Goal: Task Accomplishment & Management: Manage account settings

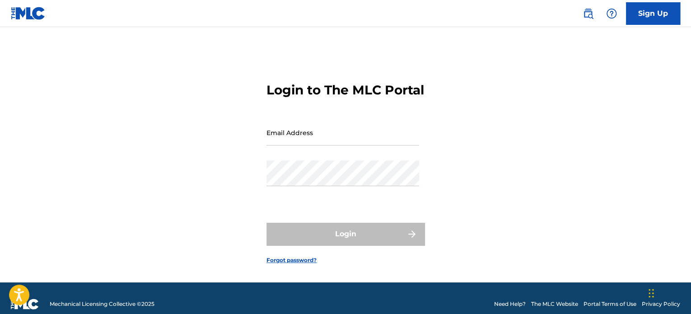
click at [295, 137] on input "Email Address" at bounding box center [343, 133] width 153 height 26
type input "[EMAIL_ADDRESS][DOMAIN_NAME]"
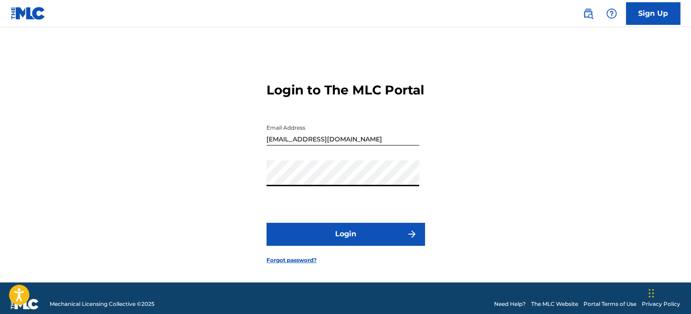
click at [361, 244] on button "Login" at bounding box center [346, 234] width 158 height 23
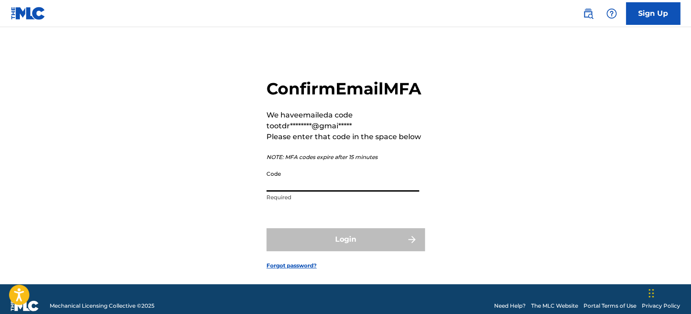
click at [325, 192] on input "Code" at bounding box center [343, 179] width 153 height 26
paste input "311678"
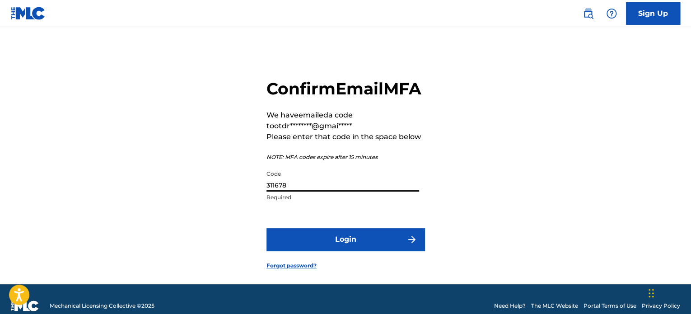
type input "311678"
click at [344, 251] on button "Login" at bounding box center [346, 239] width 158 height 23
